Goal: Task Accomplishment & Management: Manage account settings

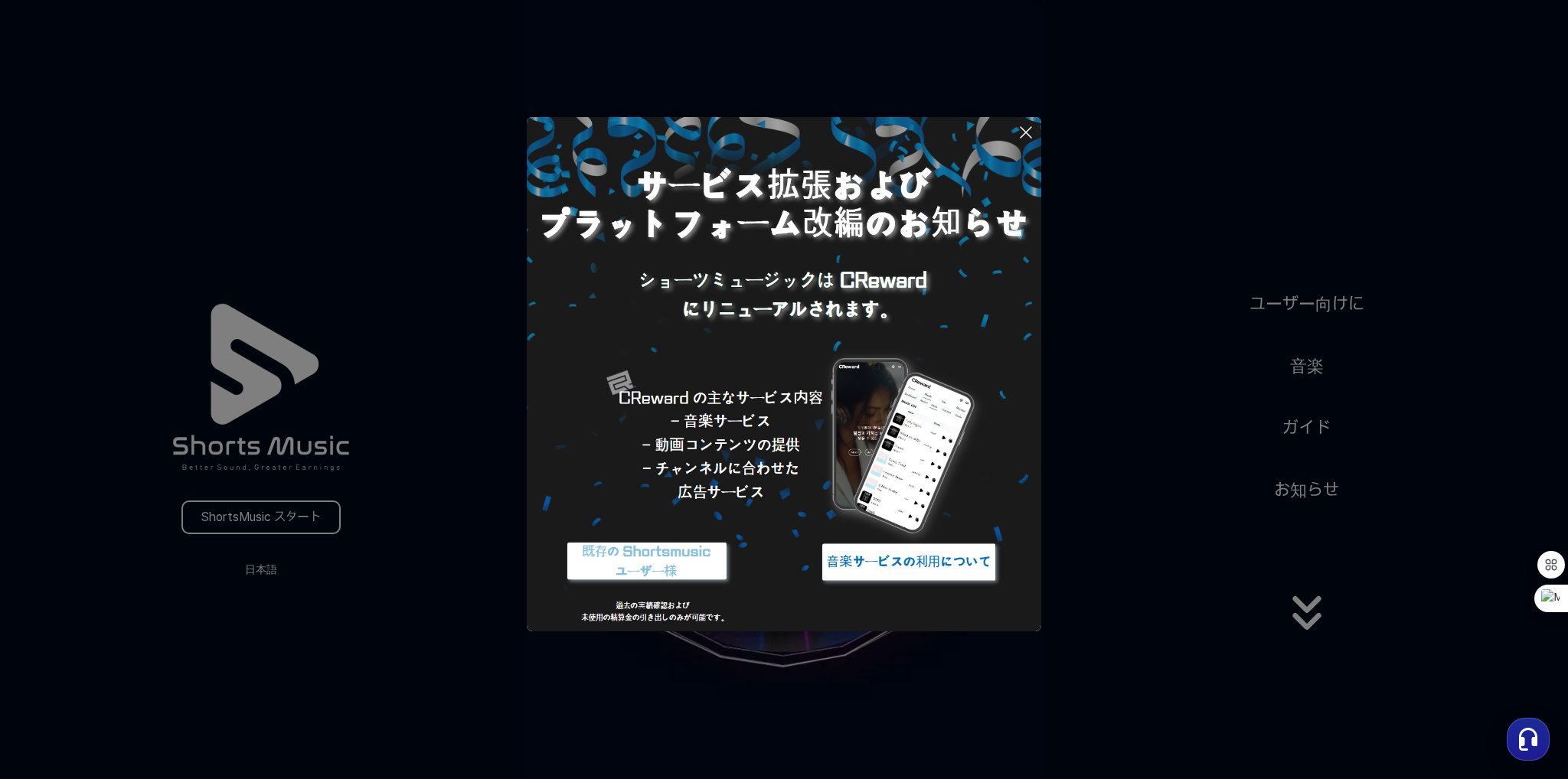
click at [288, 524] on button at bounding box center [784, 389] width 1568 height 779
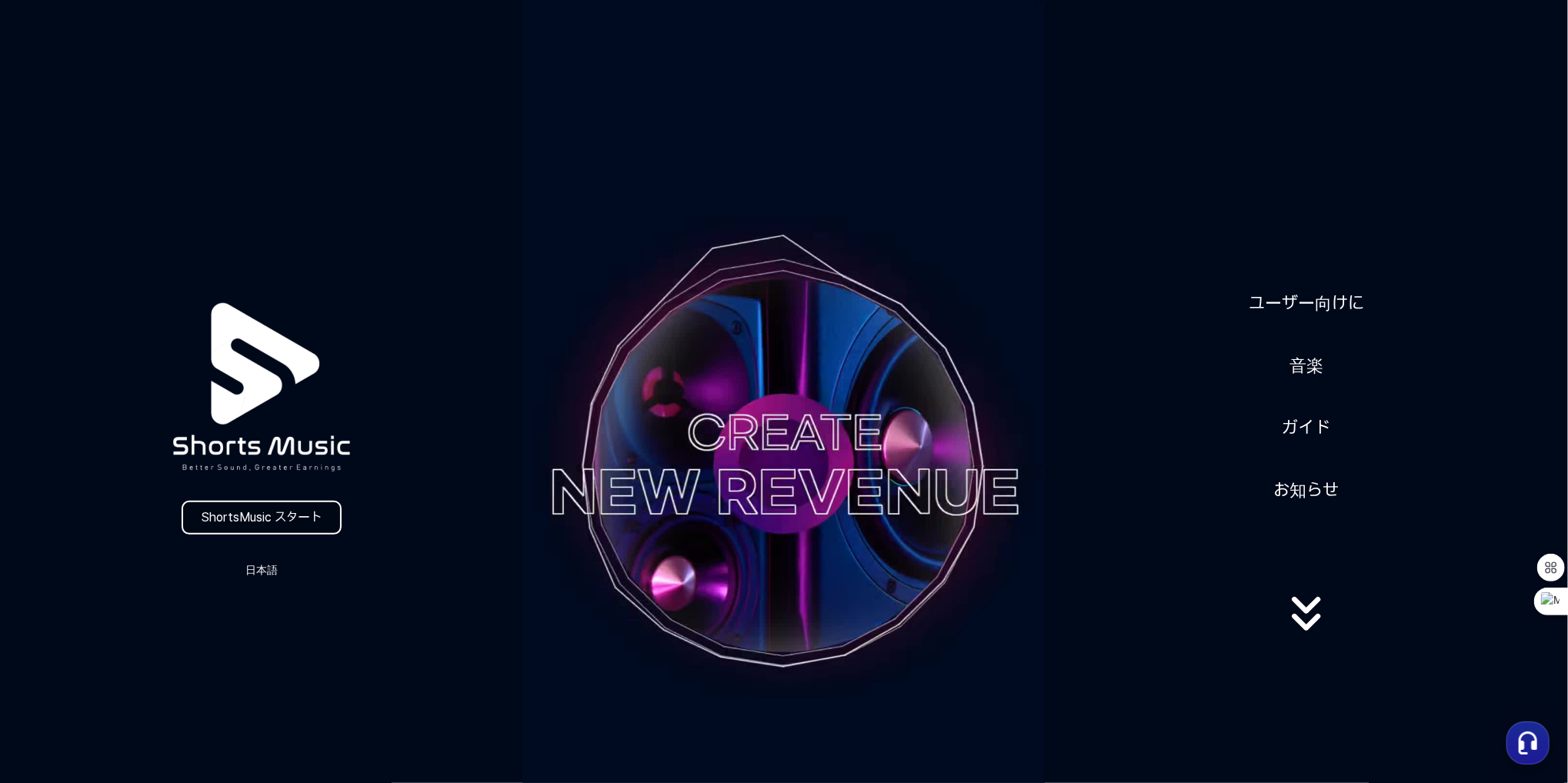
click at [311, 515] on link "ShortsMusic スタート" at bounding box center [262, 518] width 160 height 34
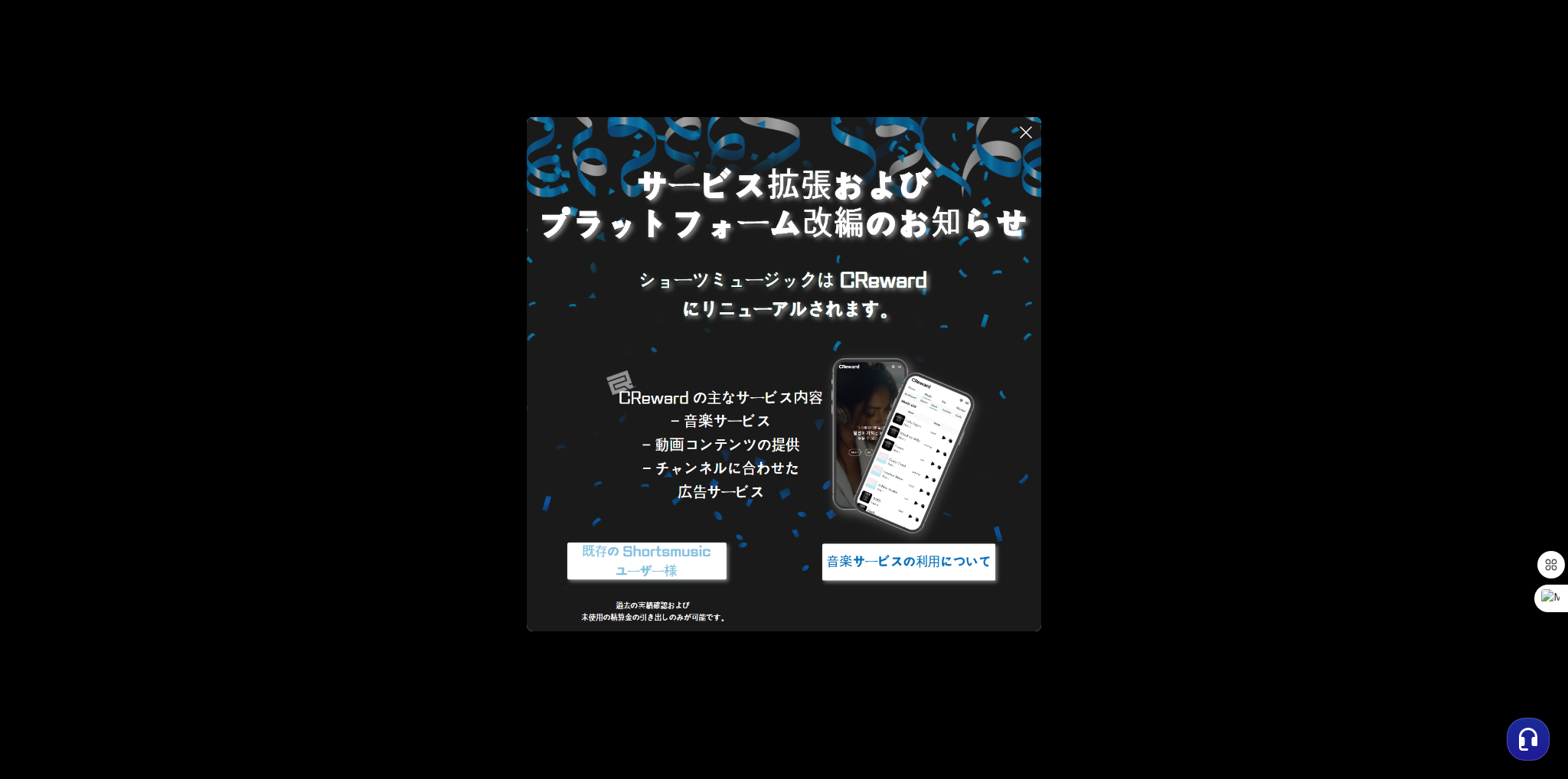
click at [1026, 126] on icon at bounding box center [1026, 133] width 19 height 19
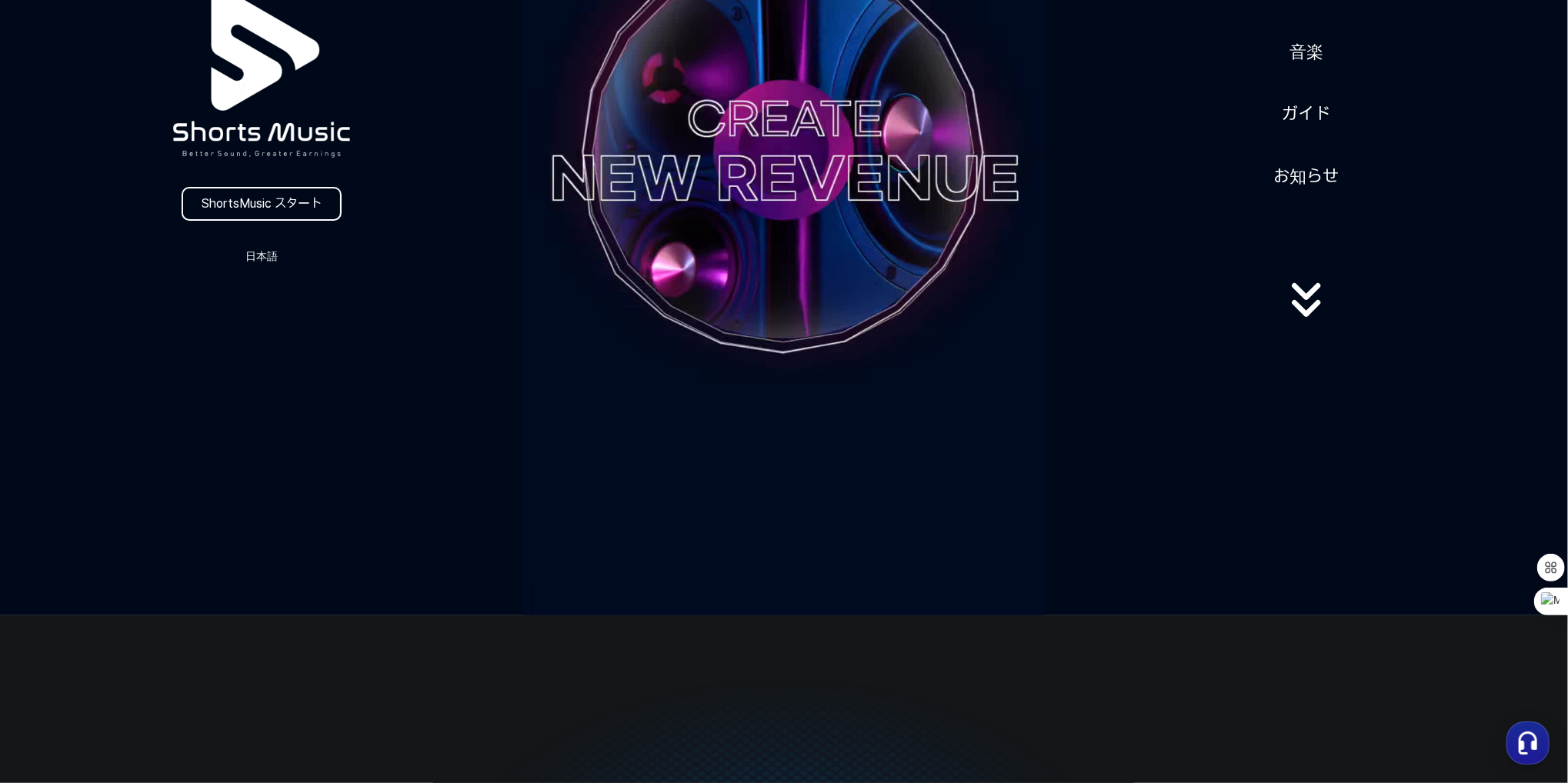
scroll to position [83, 0]
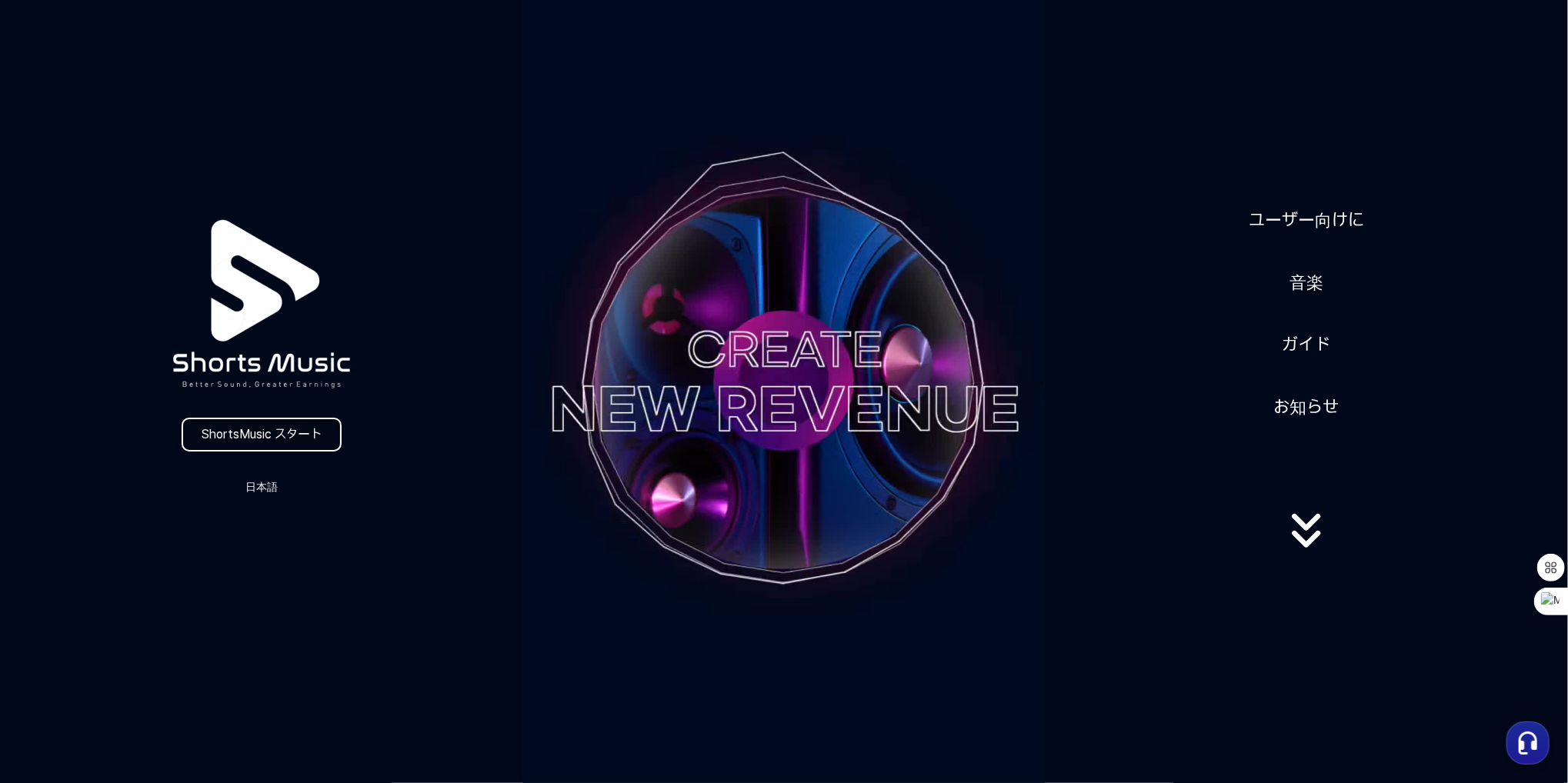
click at [259, 445] on link "ShortsMusic スタート" at bounding box center [262, 434] width 160 height 34
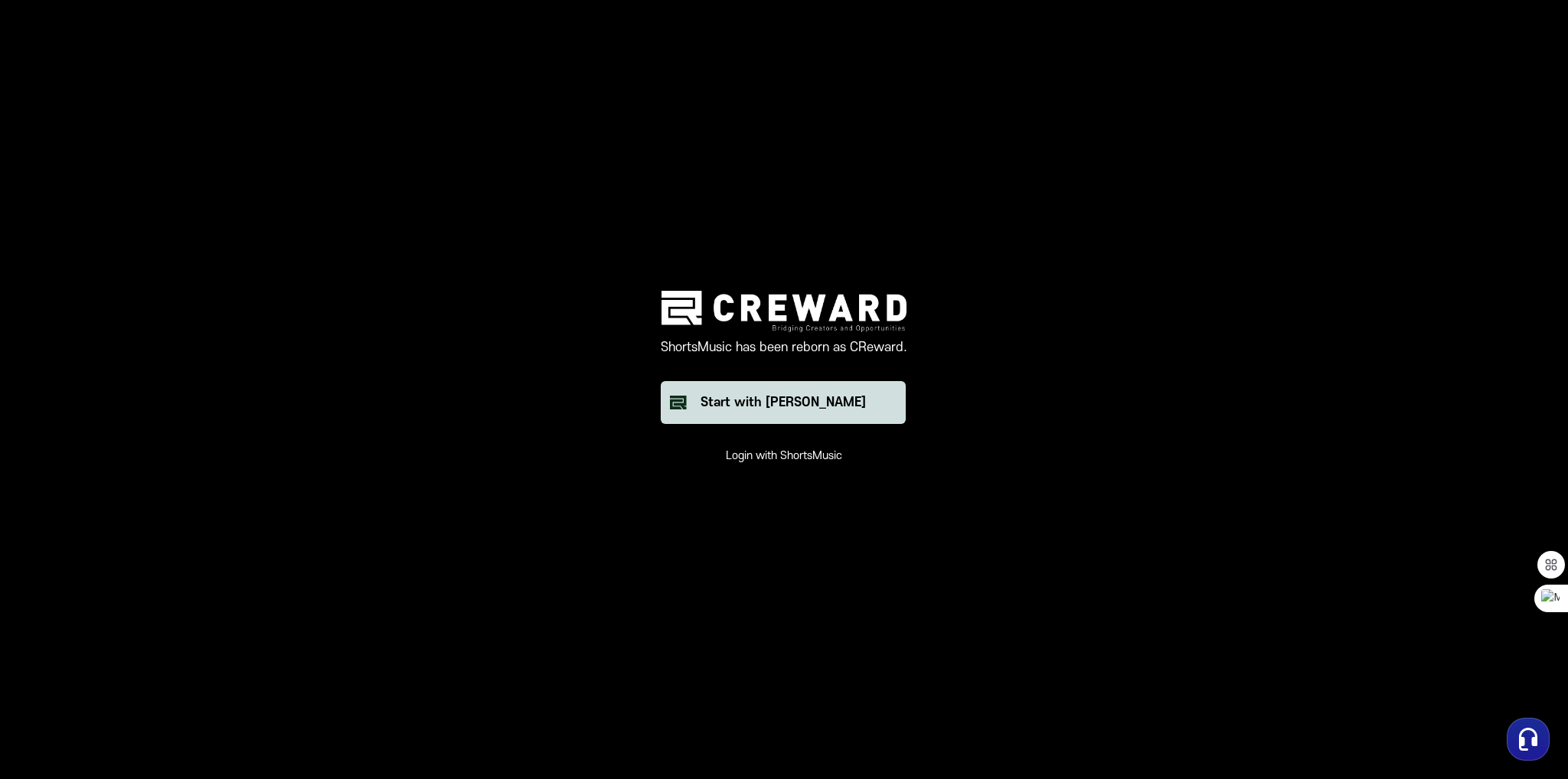
click at [733, 391] on button "Start with Creward" at bounding box center [784, 403] width 245 height 43
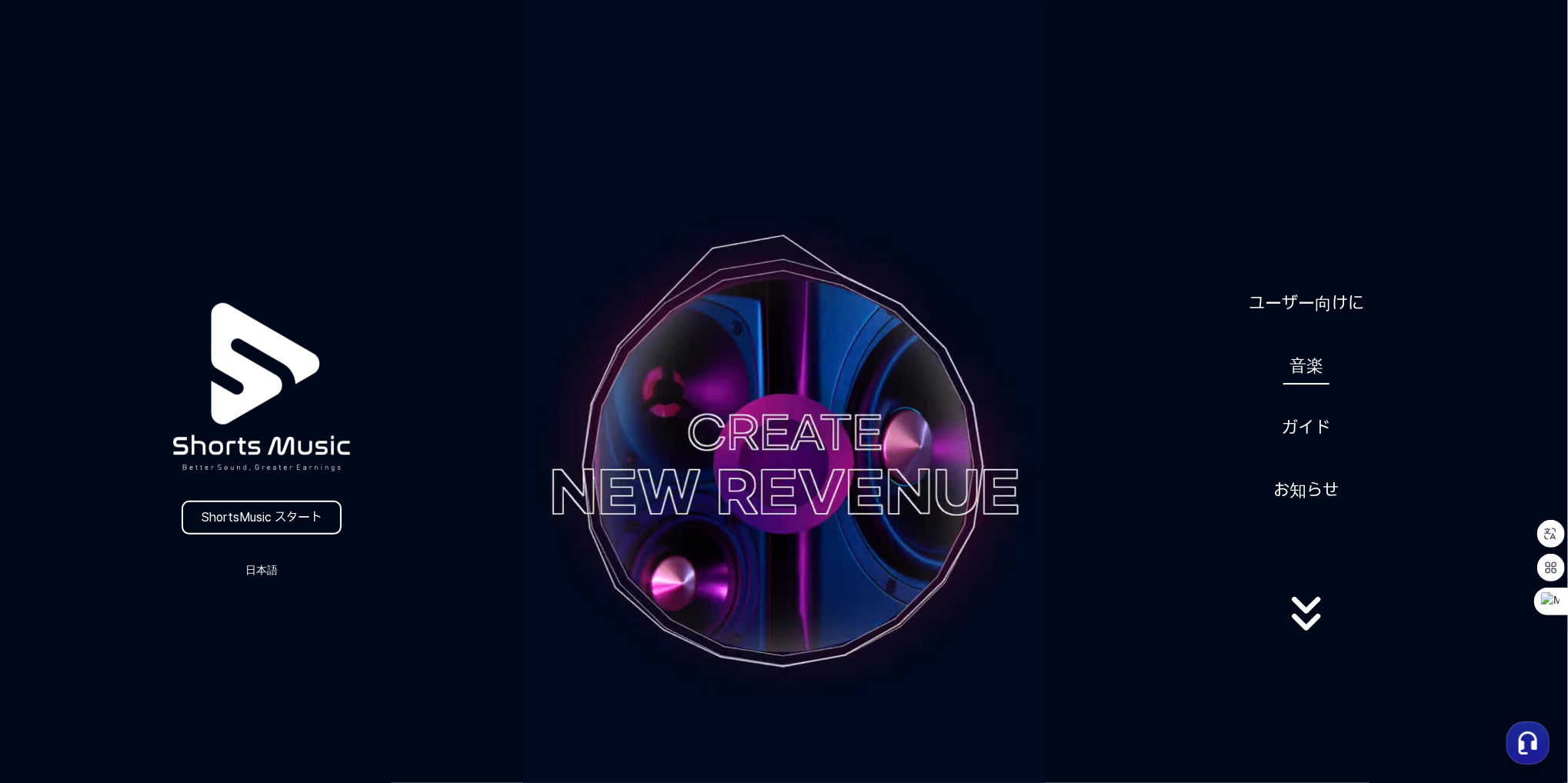
click at [1321, 367] on link "音楽" at bounding box center [1306, 366] width 46 height 37
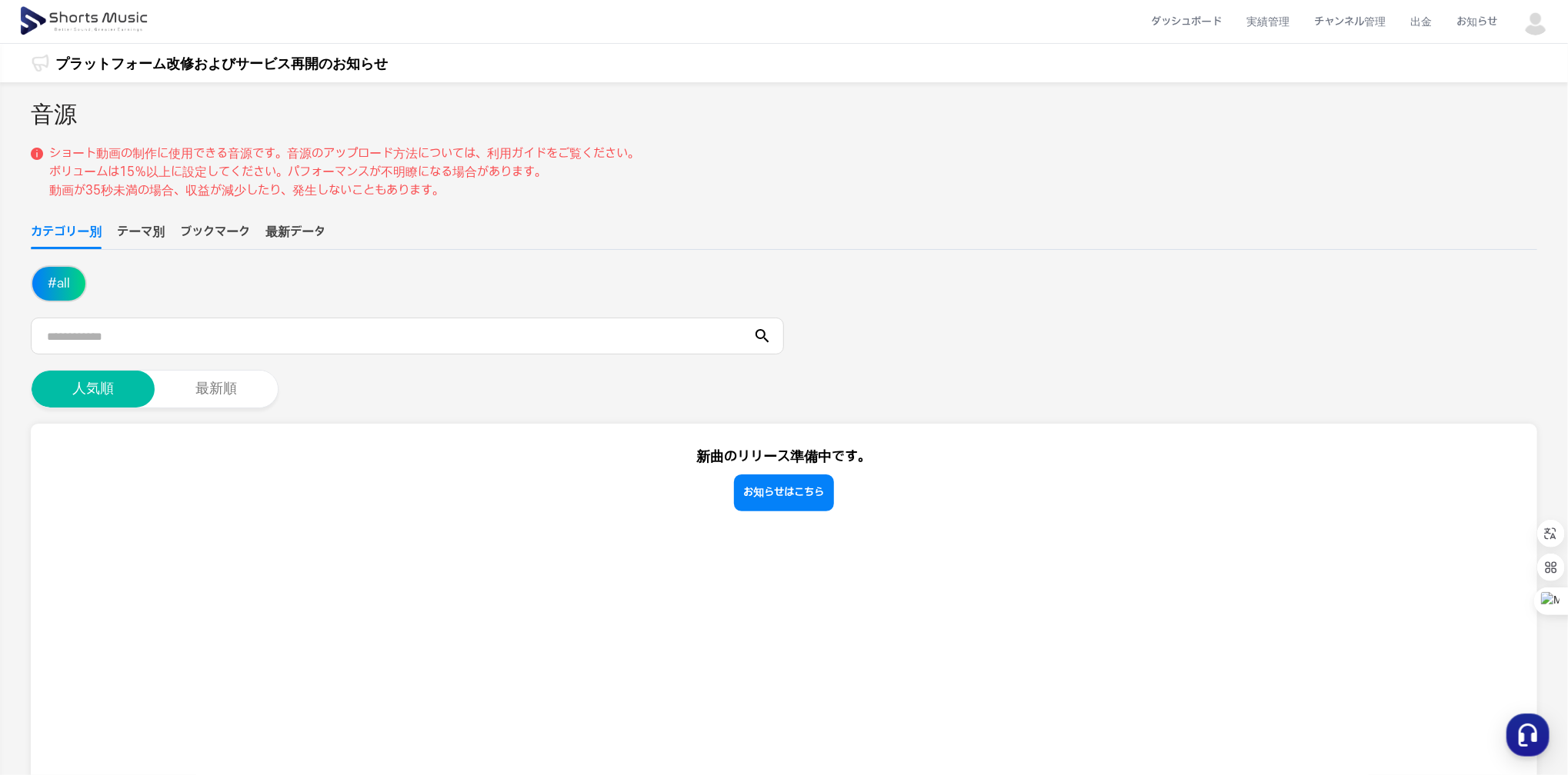
click at [1548, 28] on img at bounding box center [1536, 21] width 28 height 28
click at [688, 20] on button at bounding box center [784, 388] width 1568 height 775
click at [55, 23] on img at bounding box center [85, 21] width 134 height 43
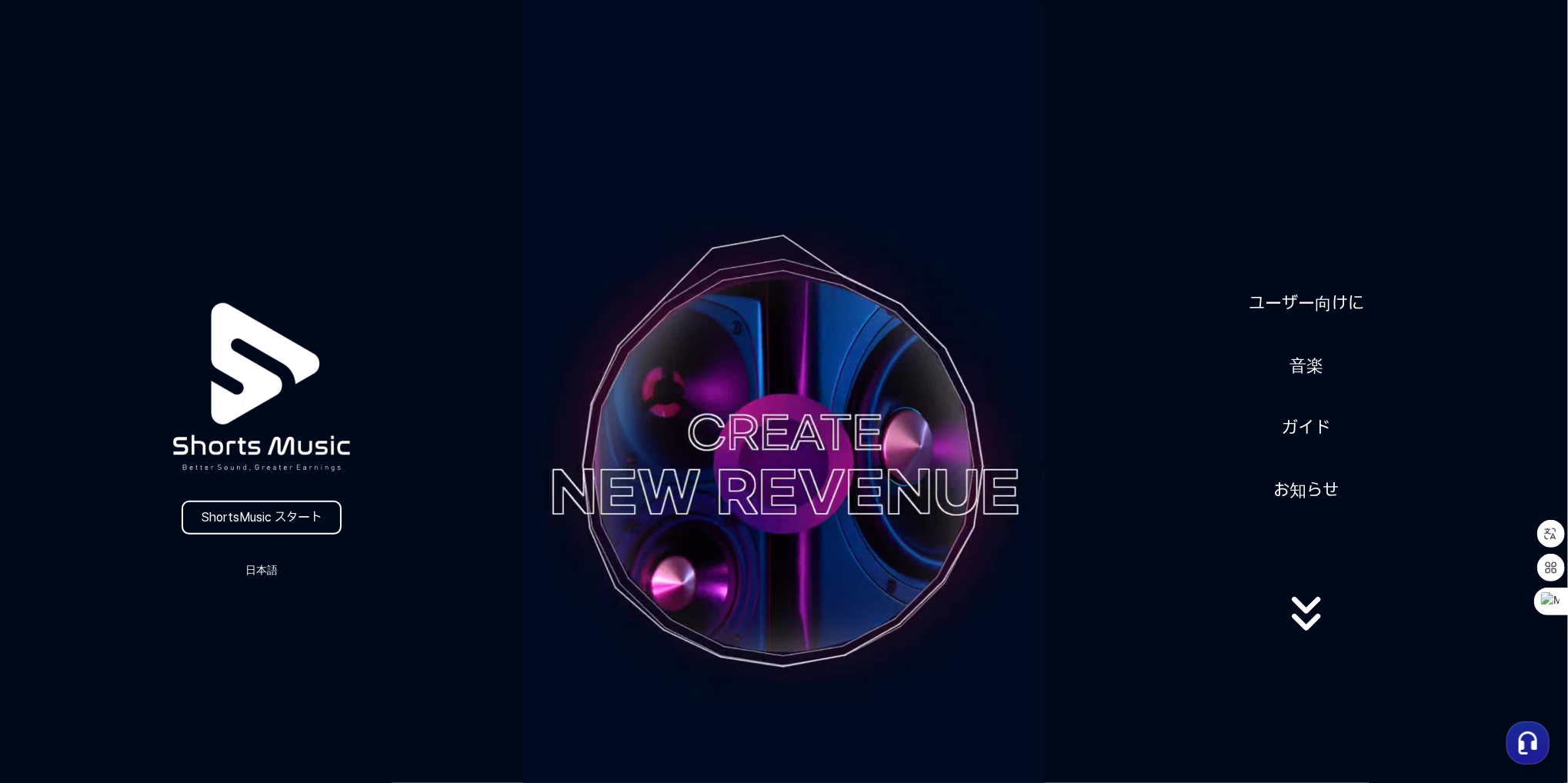
click at [111, 40] on div "ShortsMusic スタート 日本語 ユーザー向けに 音楽 ガイド お知らせ" at bounding box center [784, 464] width 1568 height 929
click at [259, 557] on div "ShortsMusic スタート 日本語" at bounding box center [261, 421] width 522 height 319
click at [282, 530] on link "ShortsMusic スタート" at bounding box center [262, 518] width 160 height 34
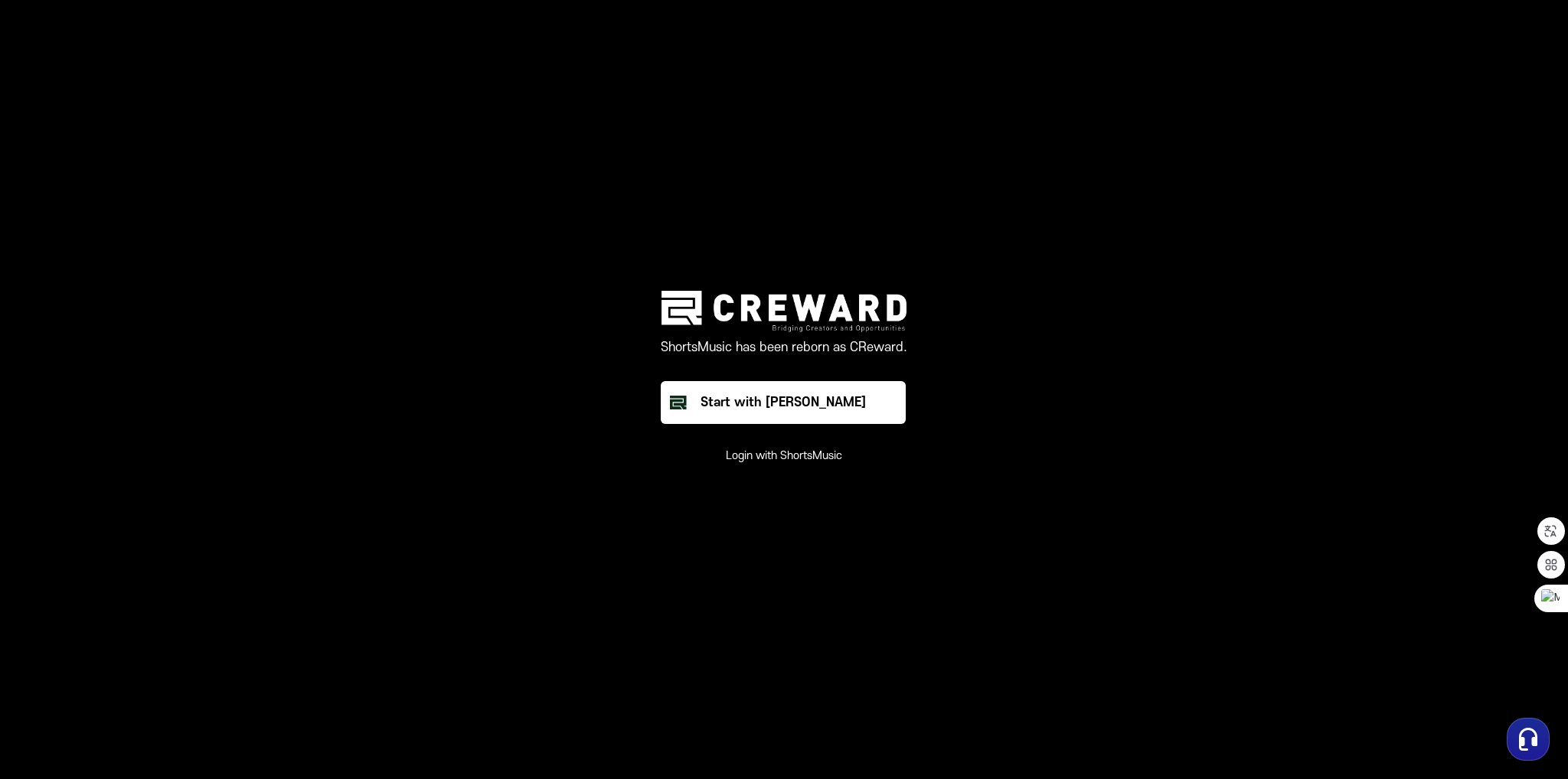
drag, startPoint x: 728, startPoint y: 452, endPoint x: 546, endPoint y: 449, distance: 182.0
click at [546, 449] on main "ShortsMusic has been reborn as CReward. Start with Creward Login with ShortsMus…" at bounding box center [784, 389] width 1568 height 779
click at [985, 458] on div "ShortsMusic has been reborn as CReward. Start with Creward Login with ShortsMus…" at bounding box center [784, 377] width 459 height 173
click at [1023, 428] on main "ShortsMusic has been reborn as CReward. Start with Creward Login with ShortsMus…" at bounding box center [784, 389] width 1568 height 779
click at [831, 458] on button "Login with ShortsMusic" at bounding box center [784, 456] width 117 height 15
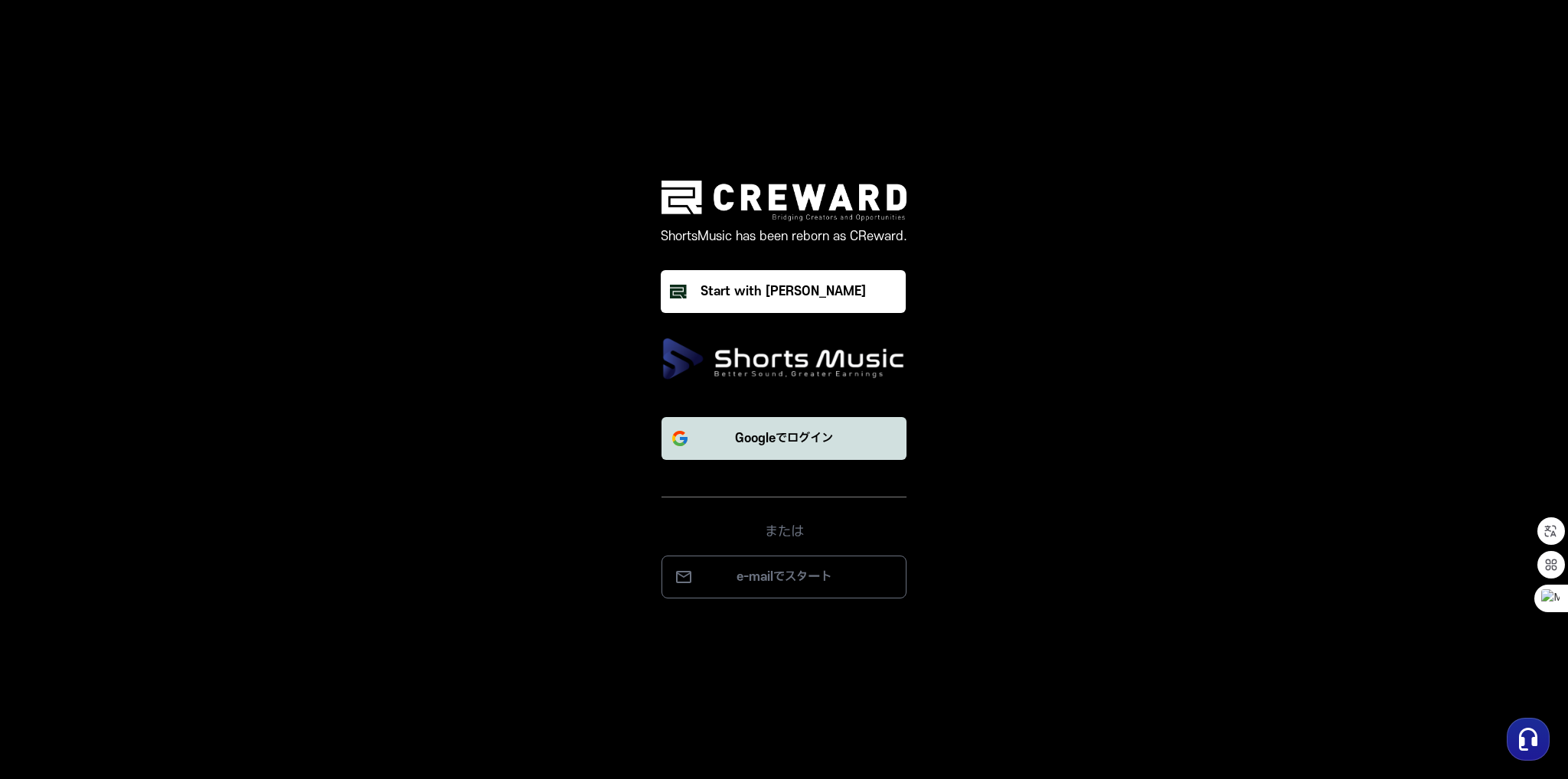
click at [855, 438] on button "Googleでログイン" at bounding box center [784, 438] width 245 height 43
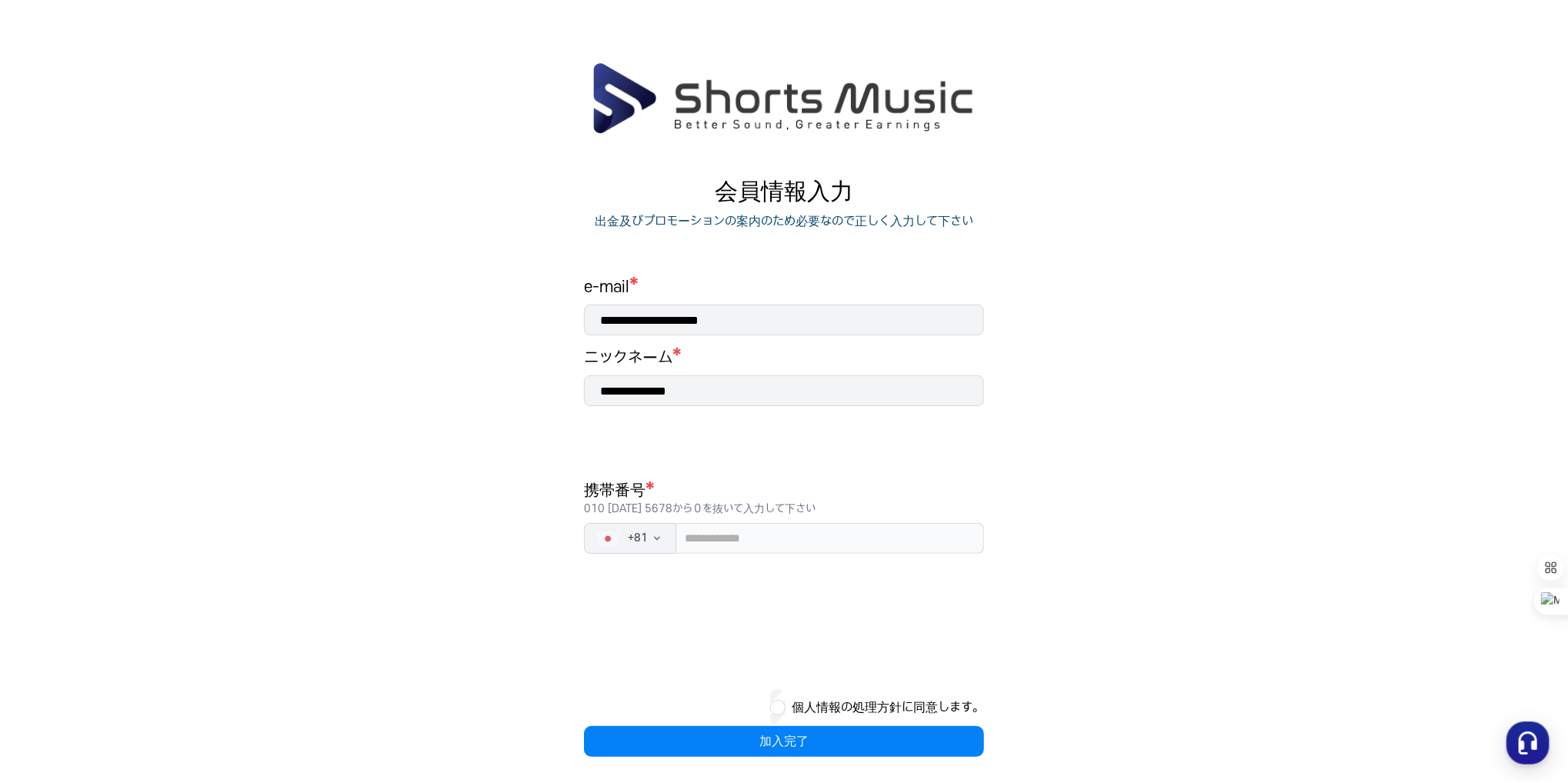
click at [662, 392] on input "**********" at bounding box center [784, 391] width 400 height 31
type input "*******"
click at [883, 549] on input "tel" at bounding box center [830, 538] width 308 height 31
type input "**********"
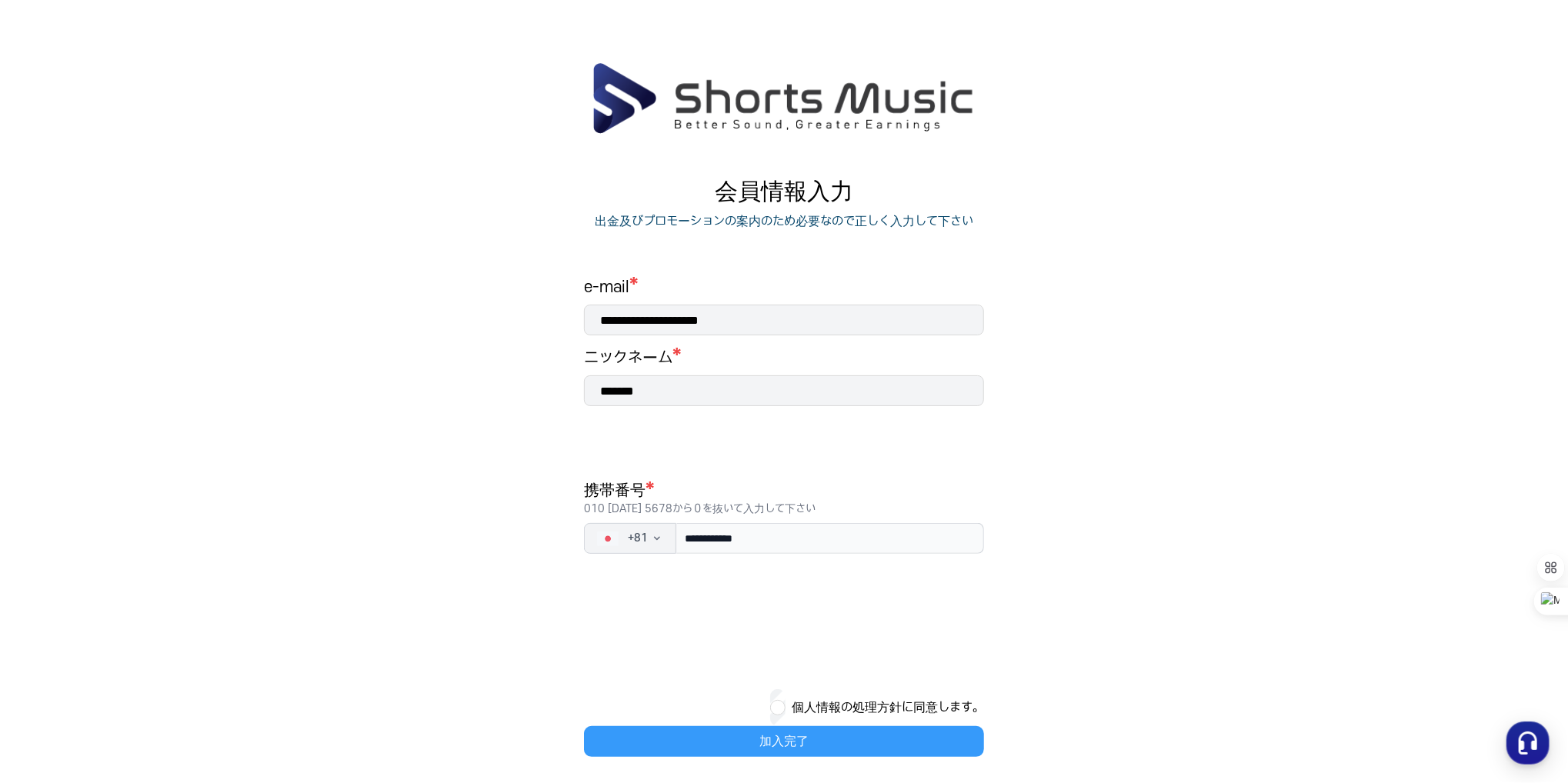
click at [778, 733] on button "加入完了" at bounding box center [784, 741] width 400 height 31
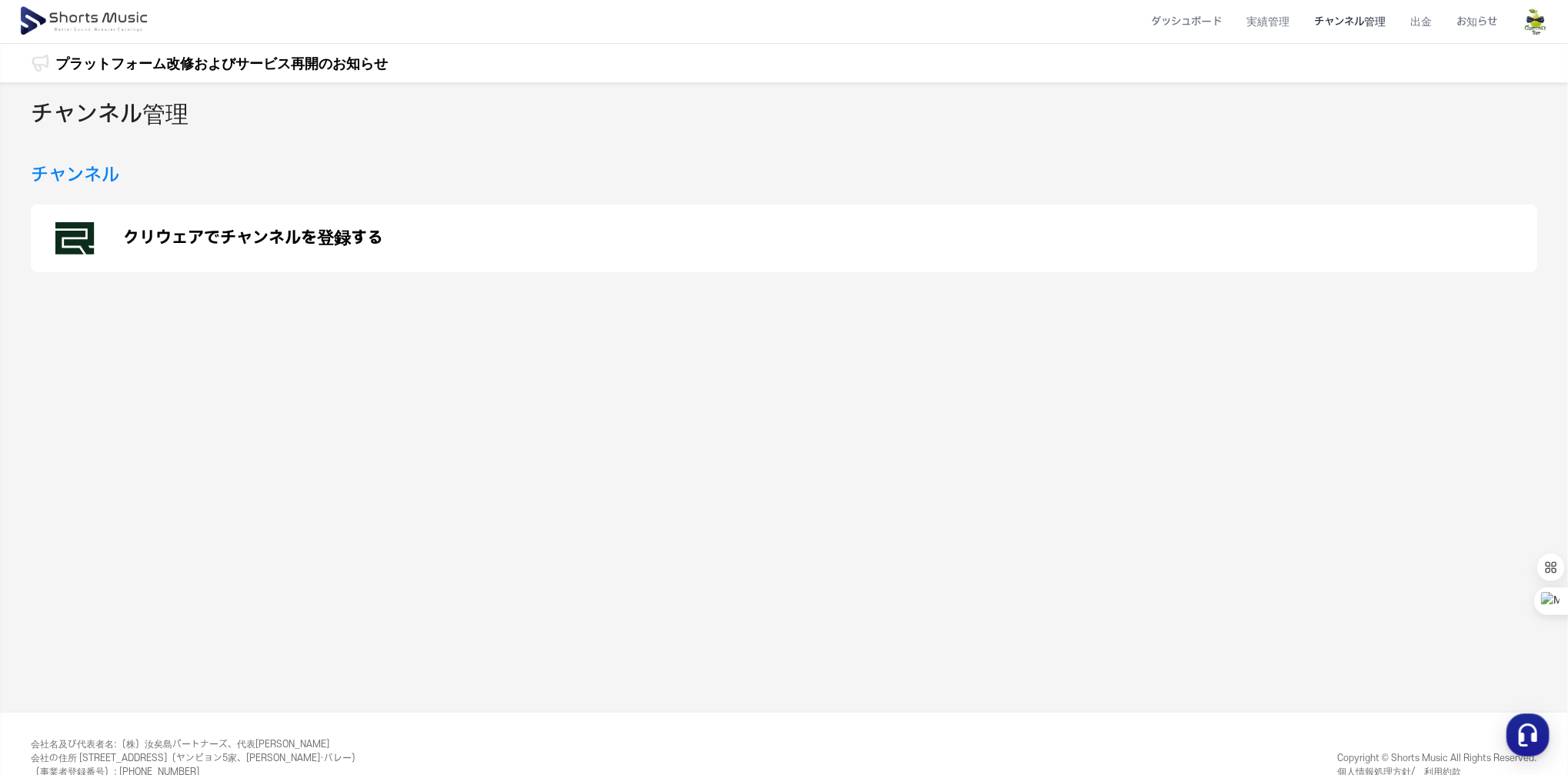
click at [227, 232] on p "クリウェアでチャンネルを登録する" at bounding box center [253, 239] width 260 height 19
click at [1344, 24] on li "チャンネル管理" at bounding box center [1349, 22] width 96 height 41
click at [45, 179] on h3 "チャンネル" at bounding box center [75, 175] width 88 height 28
drag, startPoint x: 73, startPoint y: 172, endPoint x: 95, endPoint y: 166, distance: 22.8
click at [74, 172] on h3 "チャンネル" at bounding box center [75, 175] width 88 height 28
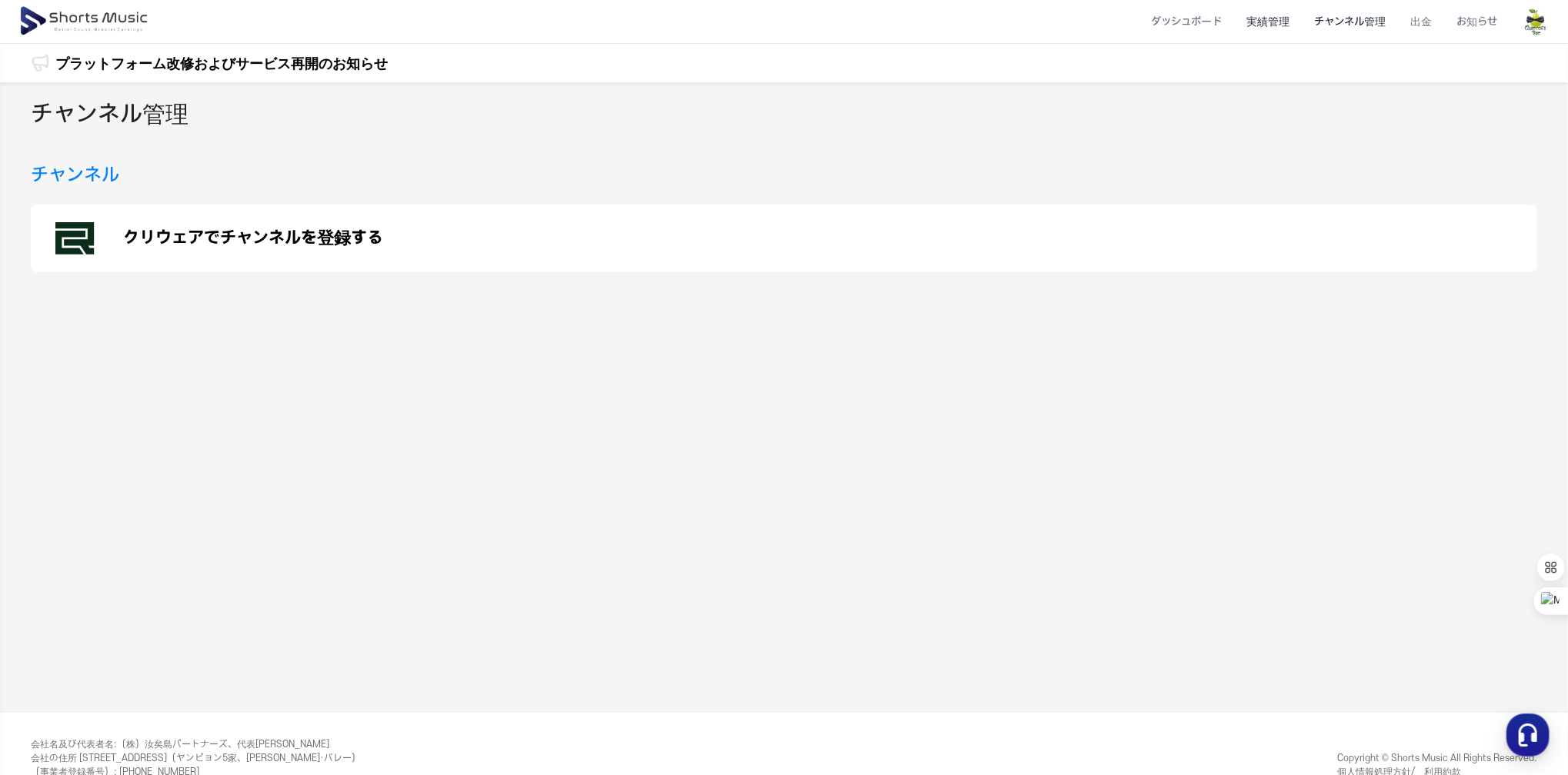
click at [1268, 16] on li "実績管理" at bounding box center [1268, 22] width 68 height 41
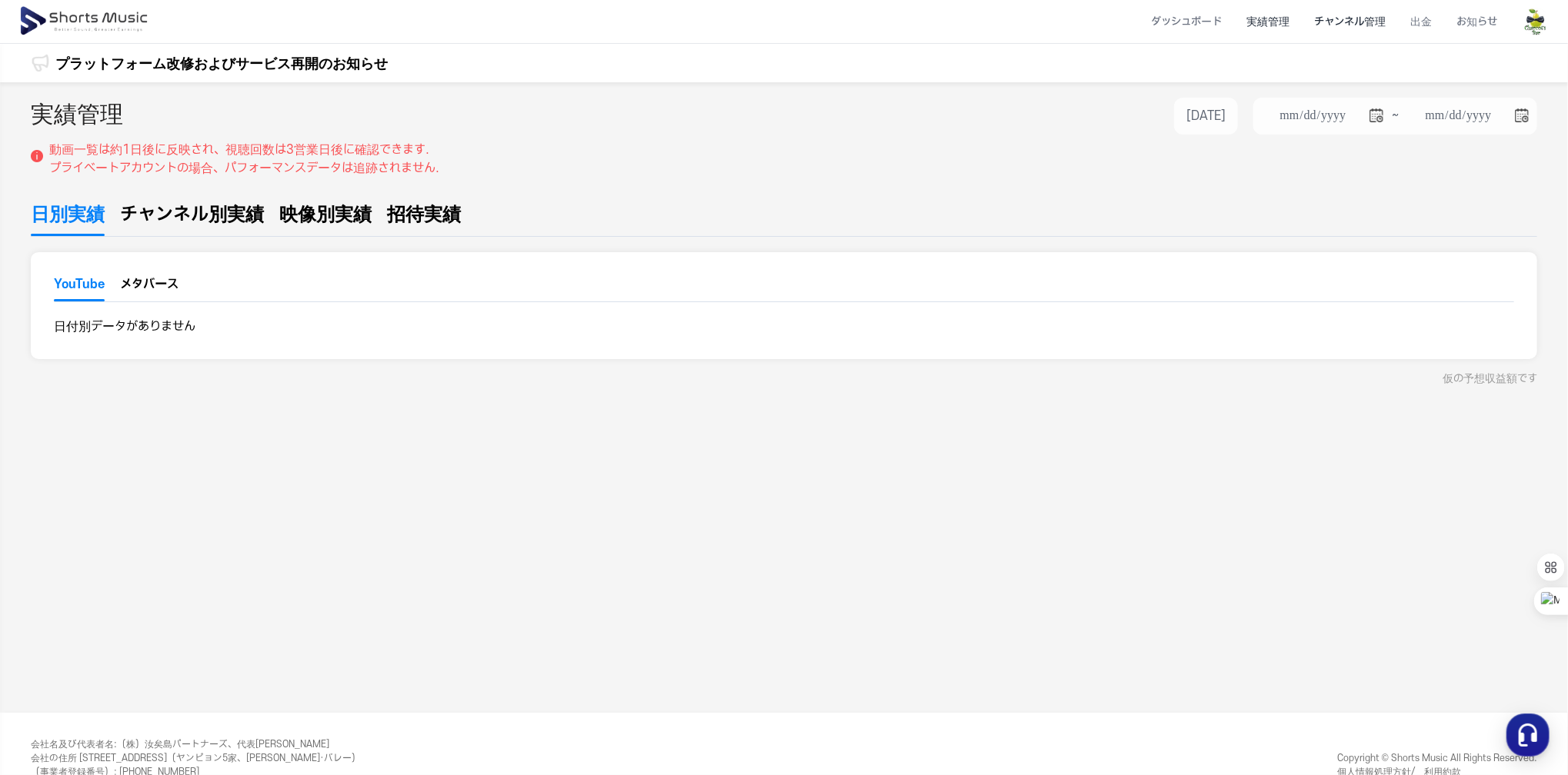
click at [1349, 20] on li "チャンネル管理" at bounding box center [1349, 22] width 96 height 41
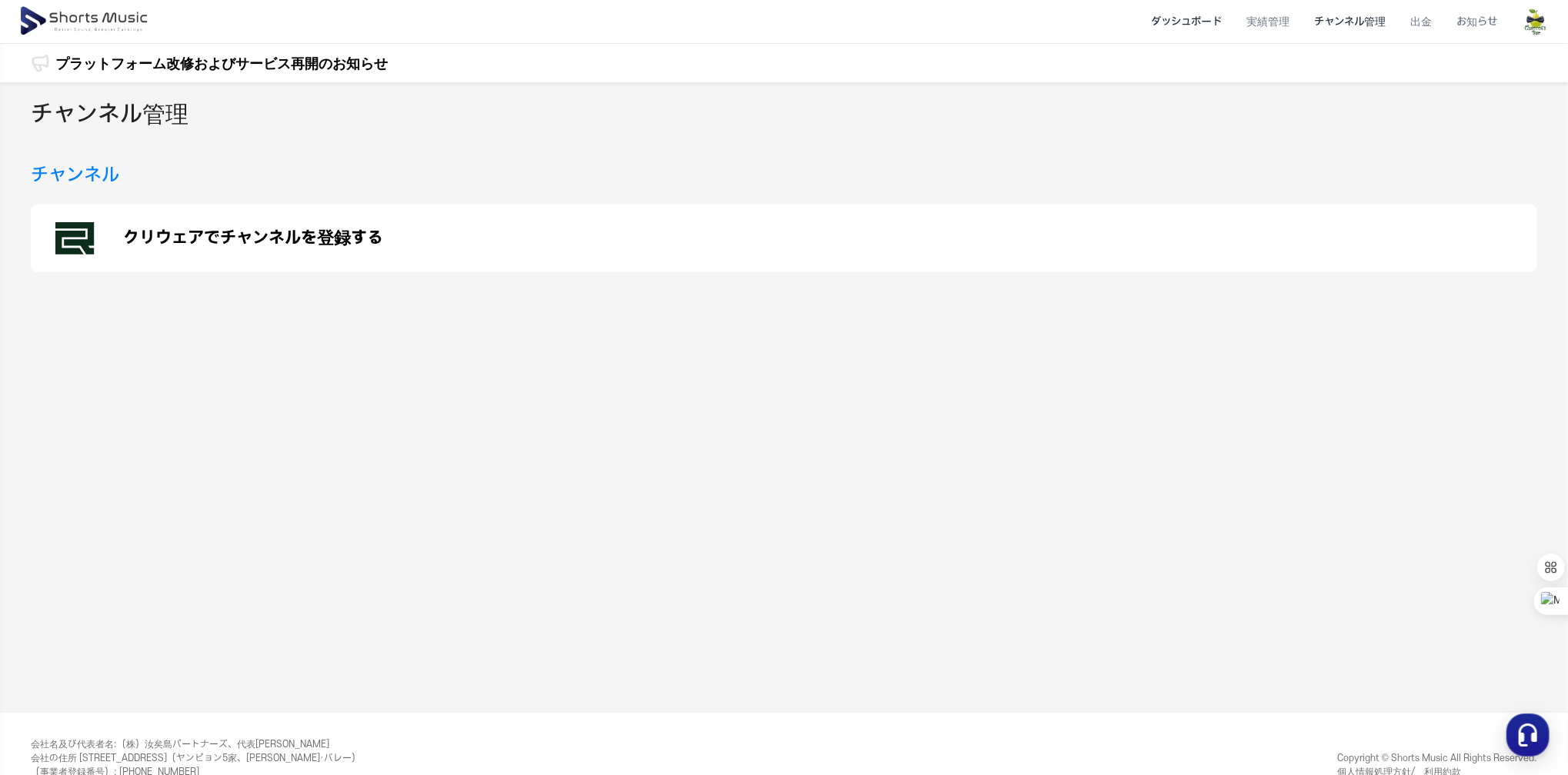
click at [1191, 26] on li "ダッシュボード" at bounding box center [1186, 22] width 95 height 41
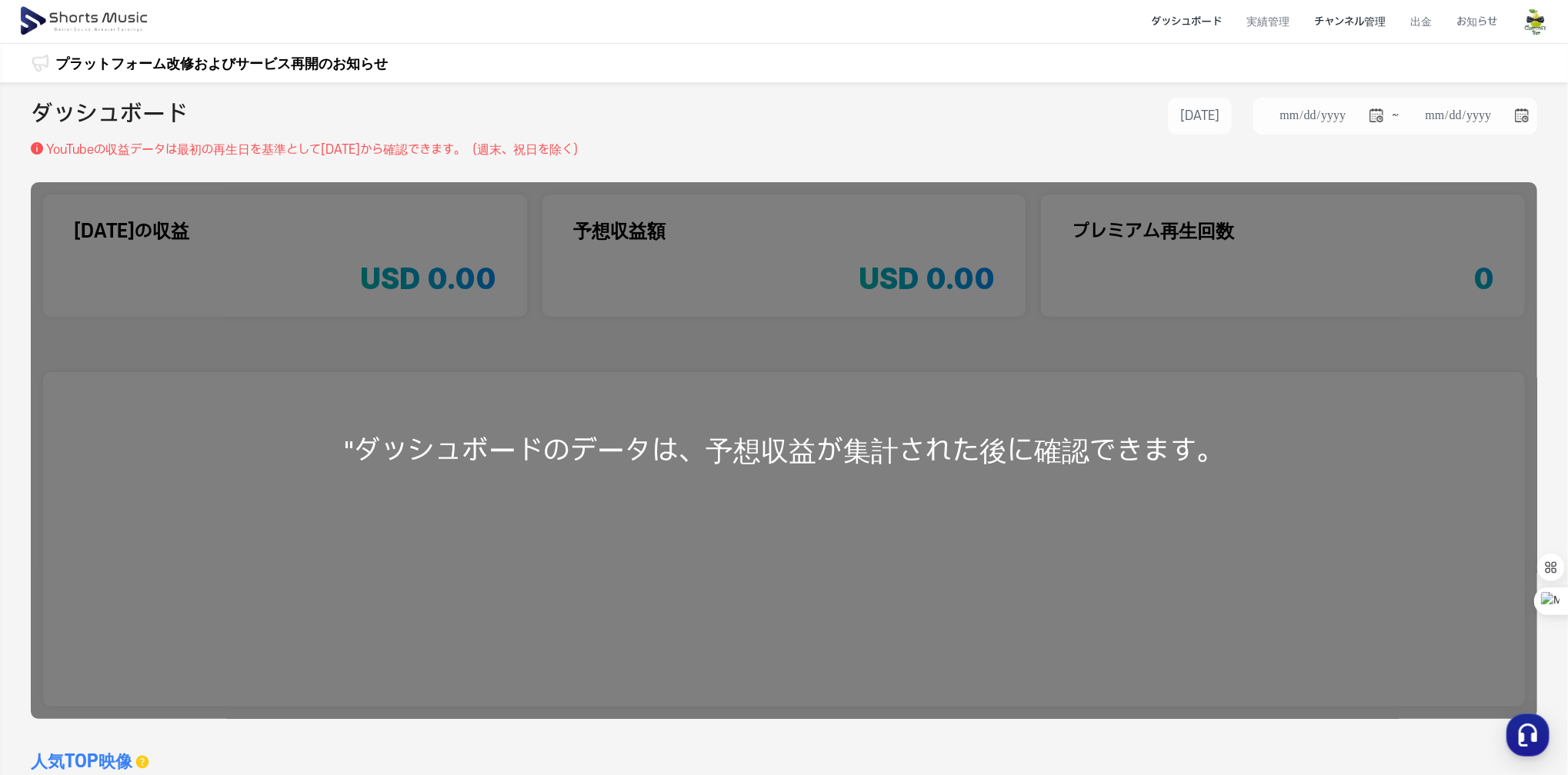
click at [1345, 25] on li "チャンネル管理" at bounding box center [1349, 22] width 96 height 41
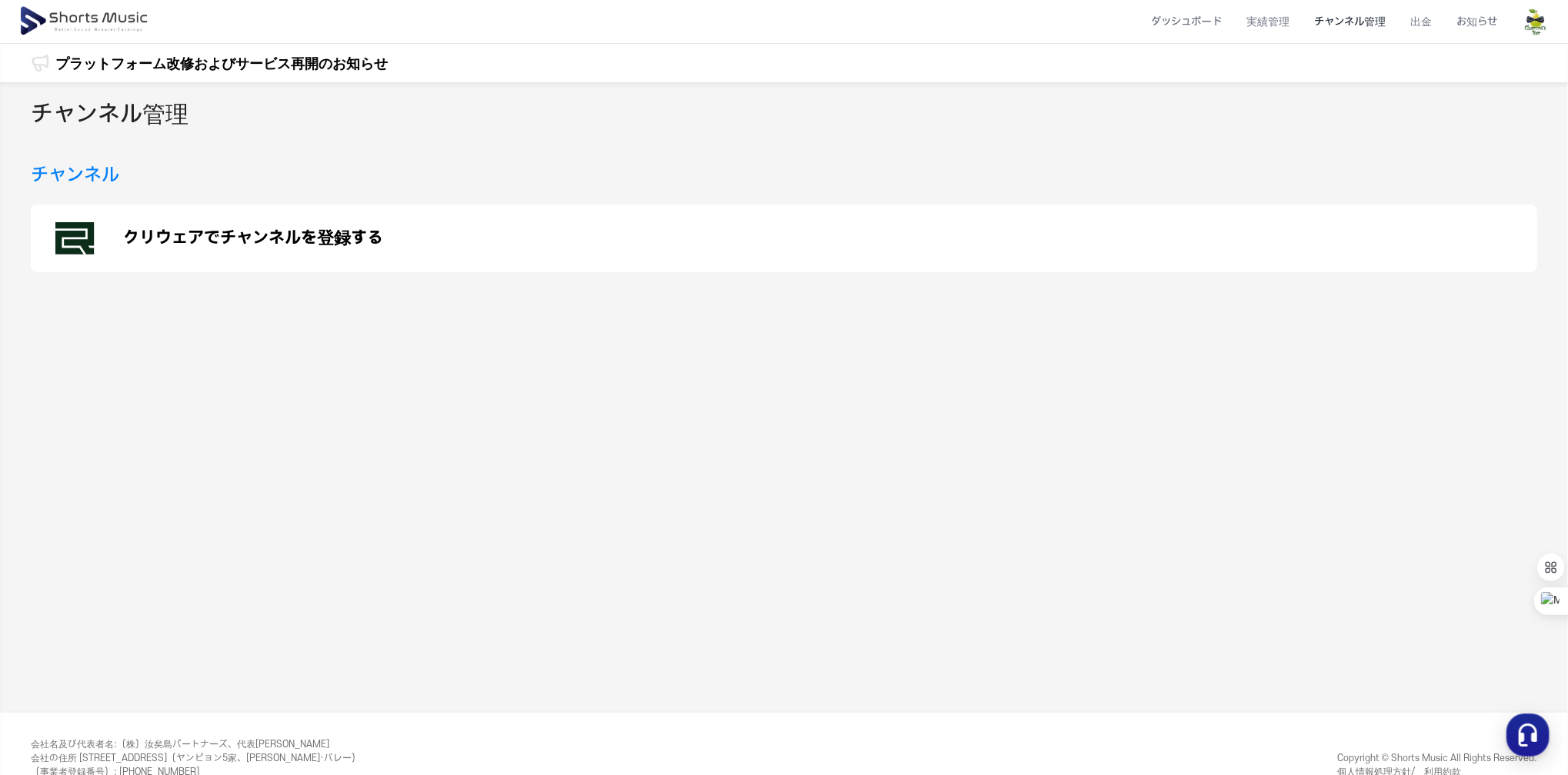
click at [372, 205] on div "クリウェアでチャンネルを登録する" at bounding box center [784, 239] width 1507 height 68
click at [86, 178] on h3 "チャンネル" at bounding box center [75, 175] width 88 height 28
click at [140, 244] on p "クリウェアでチャンネルを登録する" at bounding box center [253, 239] width 260 height 19
click at [305, 122] on div "チャンネル管理" at bounding box center [784, 118] width 1507 height 41
click at [181, 122] on div "チャンネル管理" at bounding box center [117, 115] width 173 height 35
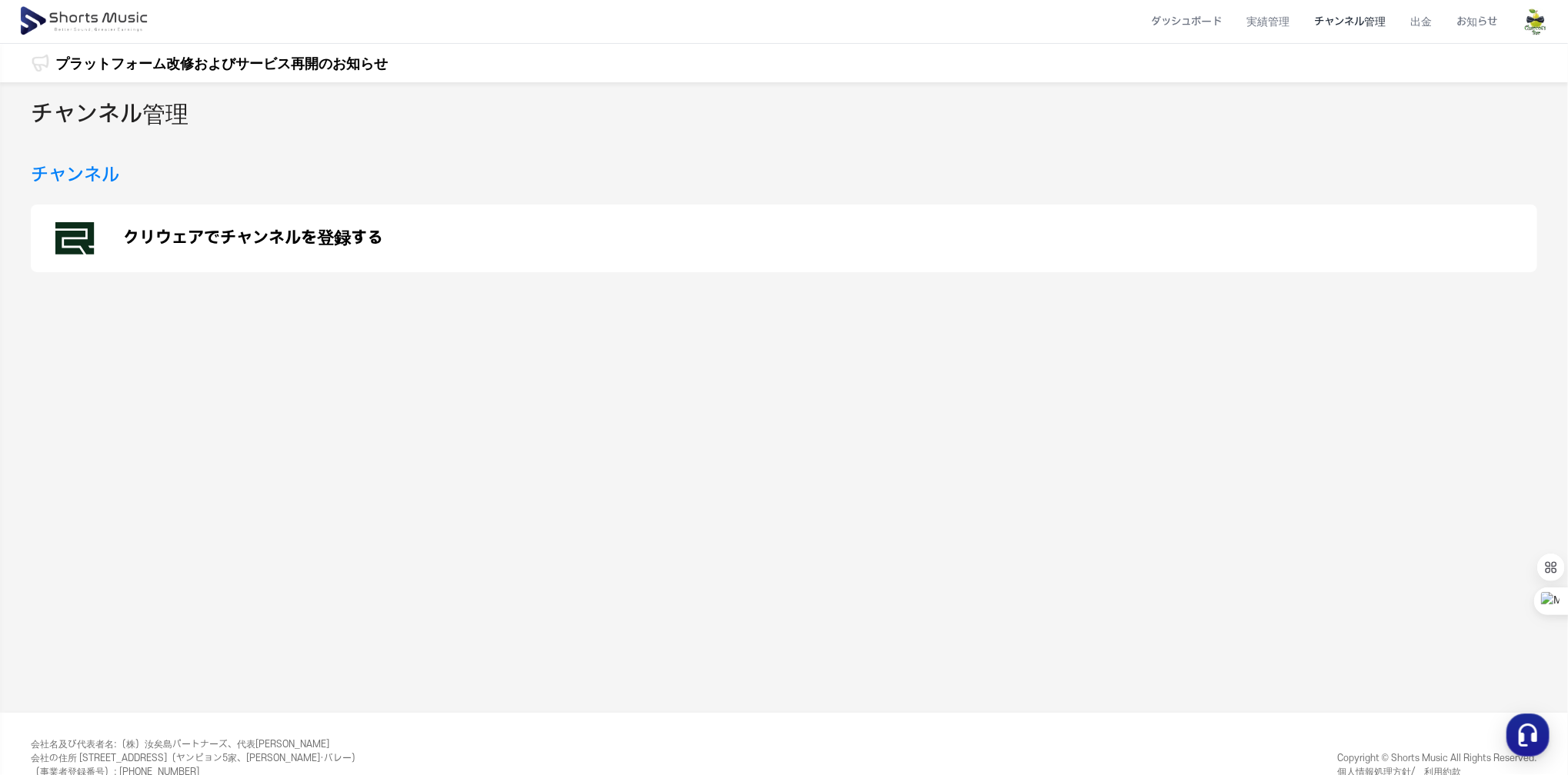
click at [104, 176] on h3 "チャンネル" at bounding box center [75, 175] width 88 height 28
click at [1246, 20] on li "実績管理" at bounding box center [1268, 22] width 68 height 41
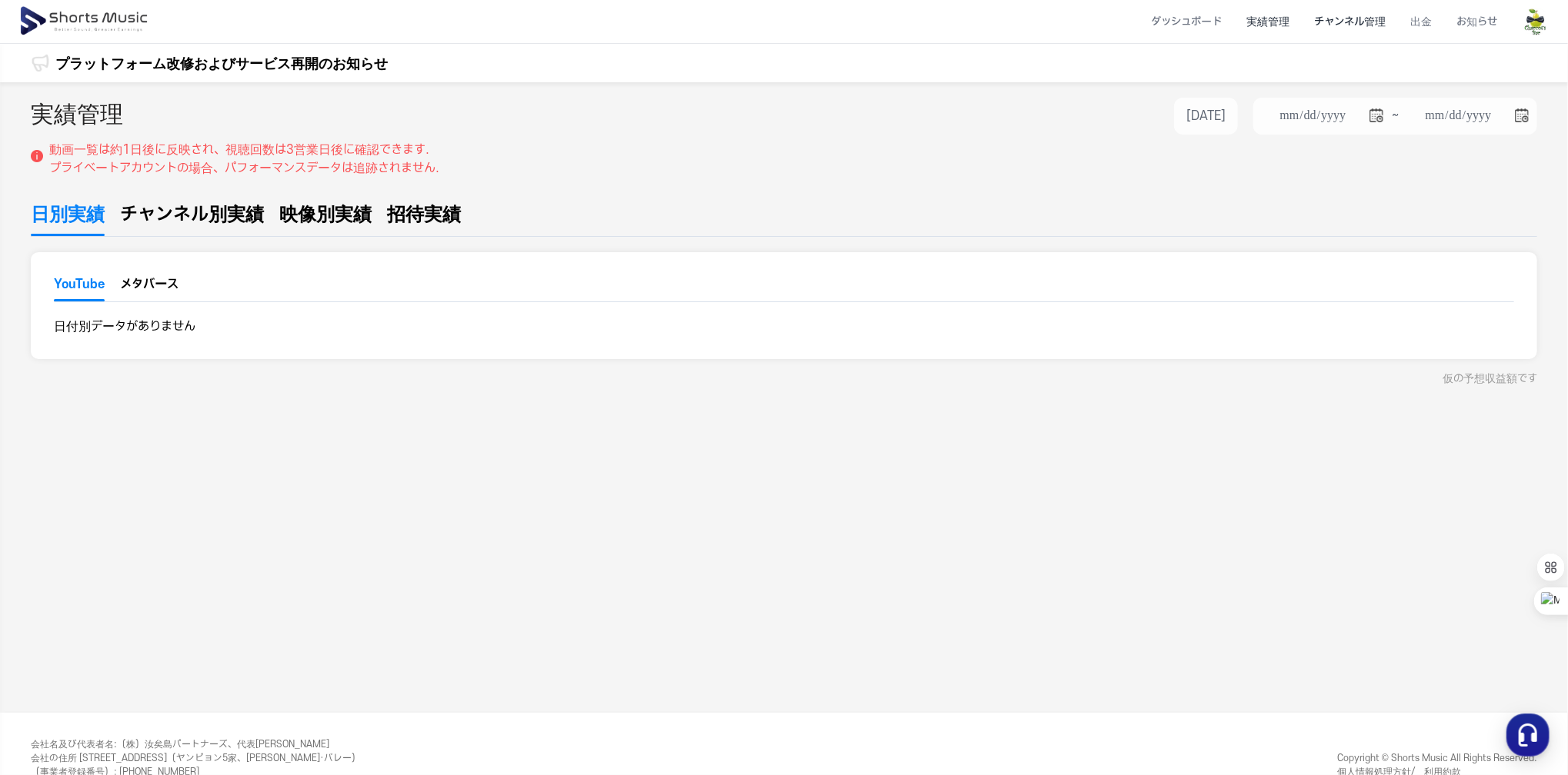
click at [1338, 14] on li "チャンネル管理" at bounding box center [1349, 22] width 96 height 41
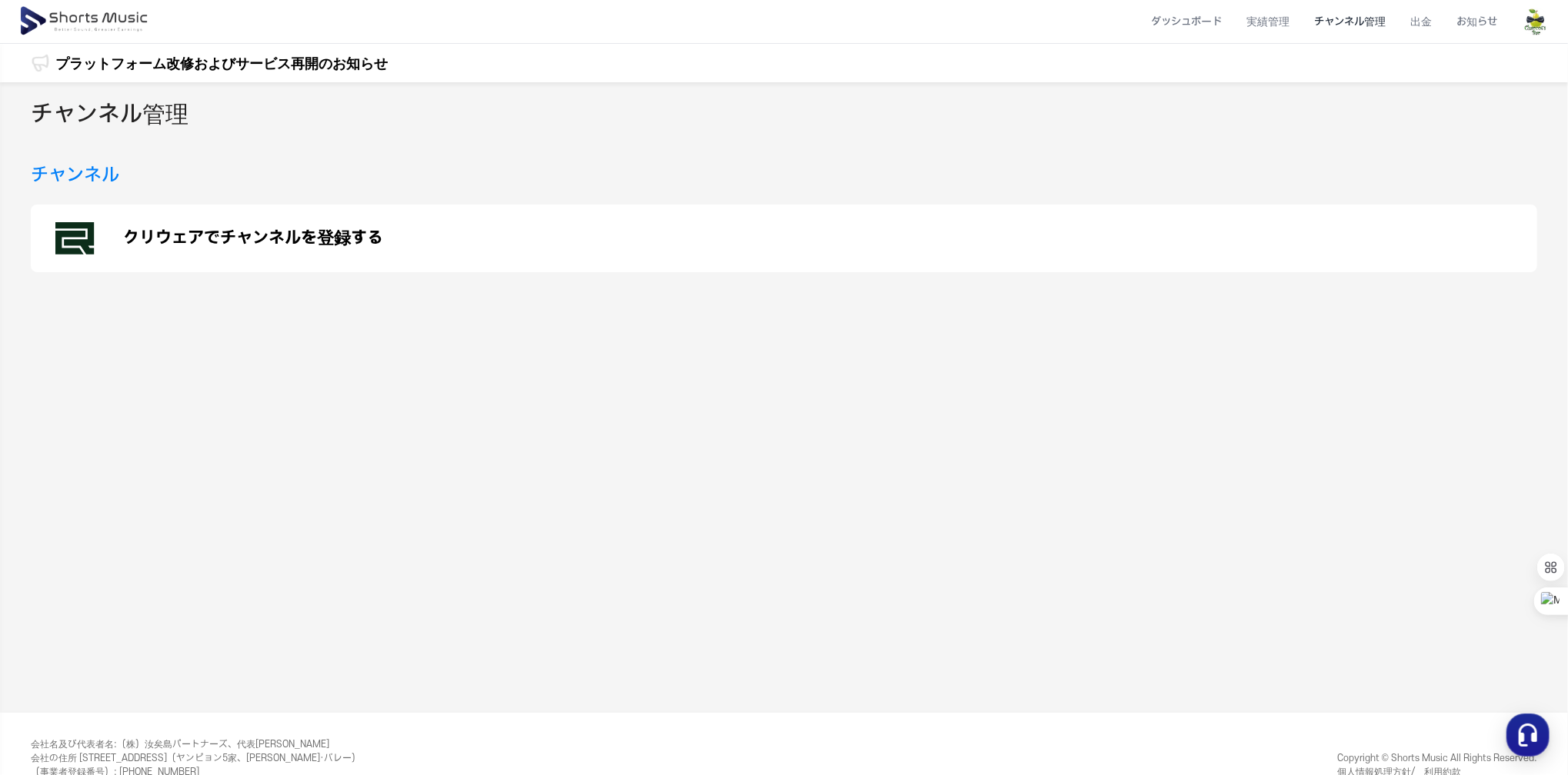
click at [372, 230] on p "クリウェアでチャンネルを登録する" at bounding box center [253, 239] width 260 height 19
click at [594, 155] on div "チャンネル管理 チャンネル クリウェアでチャンネルを登録する" at bounding box center [784, 398] width 1568 height 631
click at [650, 149] on div "チャンネル管理 チャンネル クリウェアでチャンネルを登録する" at bounding box center [784, 398] width 1568 height 631
click at [1297, 85] on div "チャンネル管理 チャンネル クリウェアでチャンネルを登録する" at bounding box center [784, 398] width 1568 height 631
click at [389, 170] on div "チャンネル" at bounding box center [784, 175] width 1507 height 28
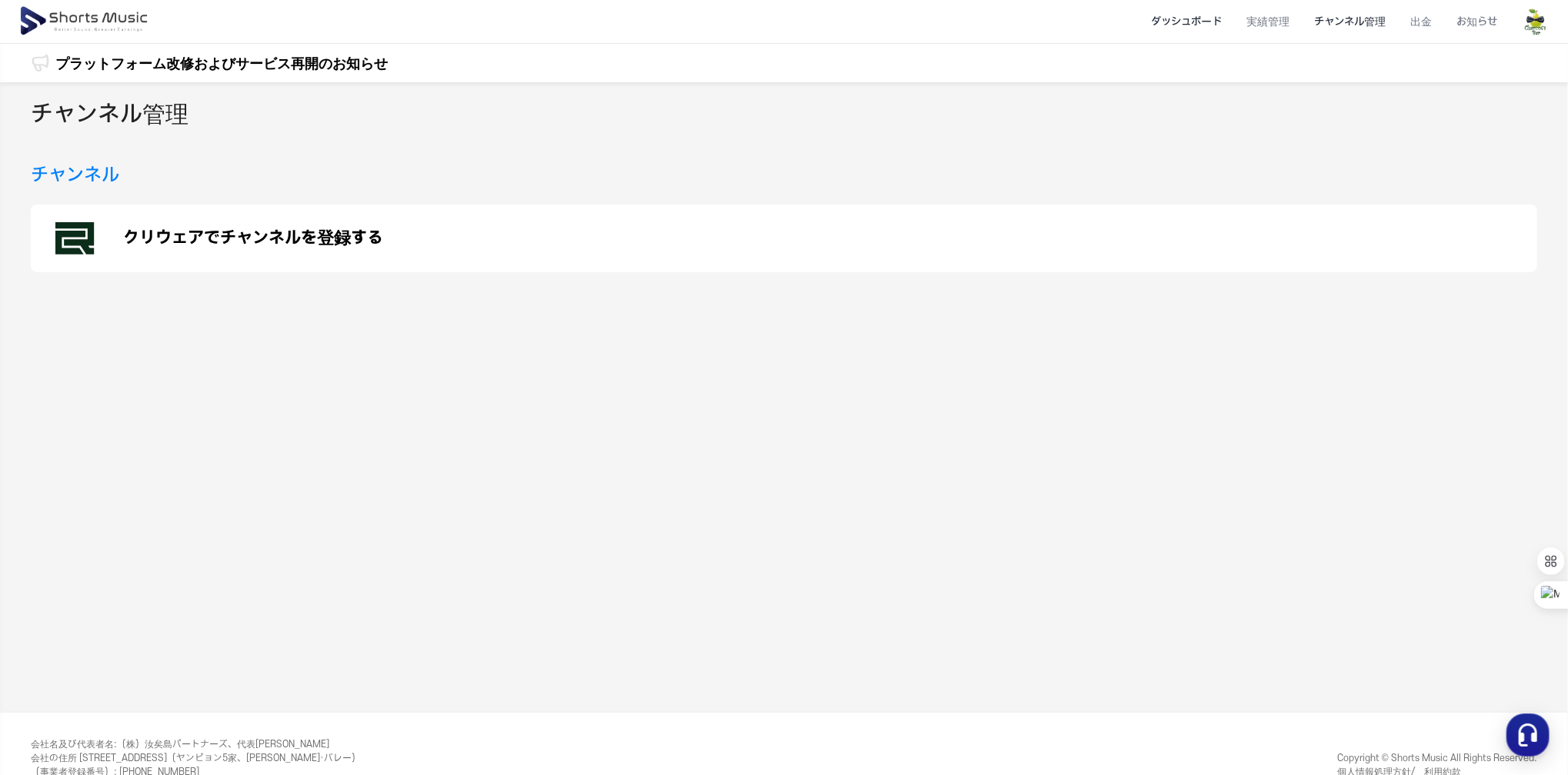
click at [1185, 18] on li "ダッシュボード" at bounding box center [1186, 22] width 95 height 41
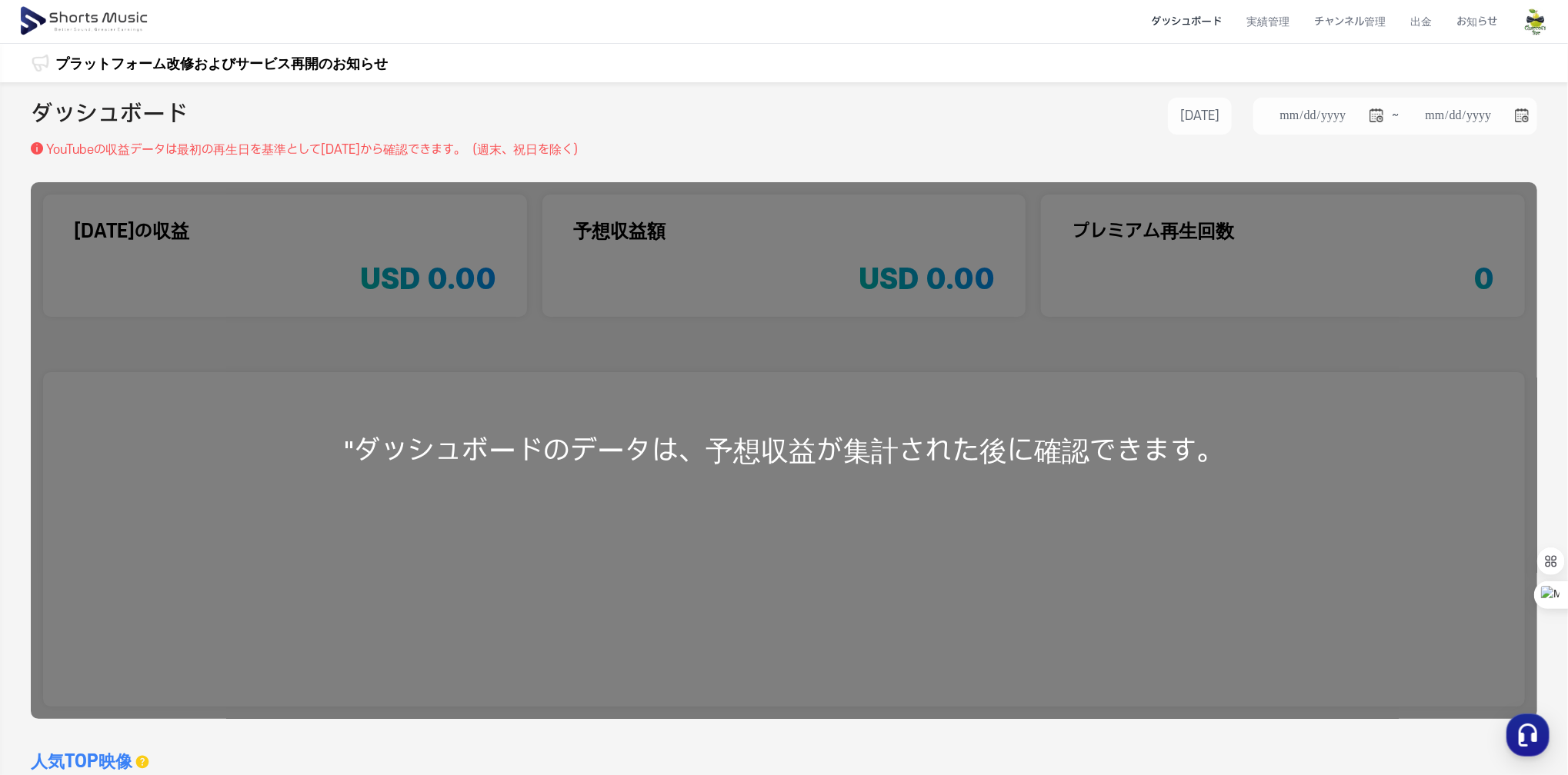
click at [890, 101] on div "**********" at bounding box center [784, 119] width 1507 height 43
click at [1357, 28] on li "チャンネル管理" at bounding box center [1349, 22] width 96 height 41
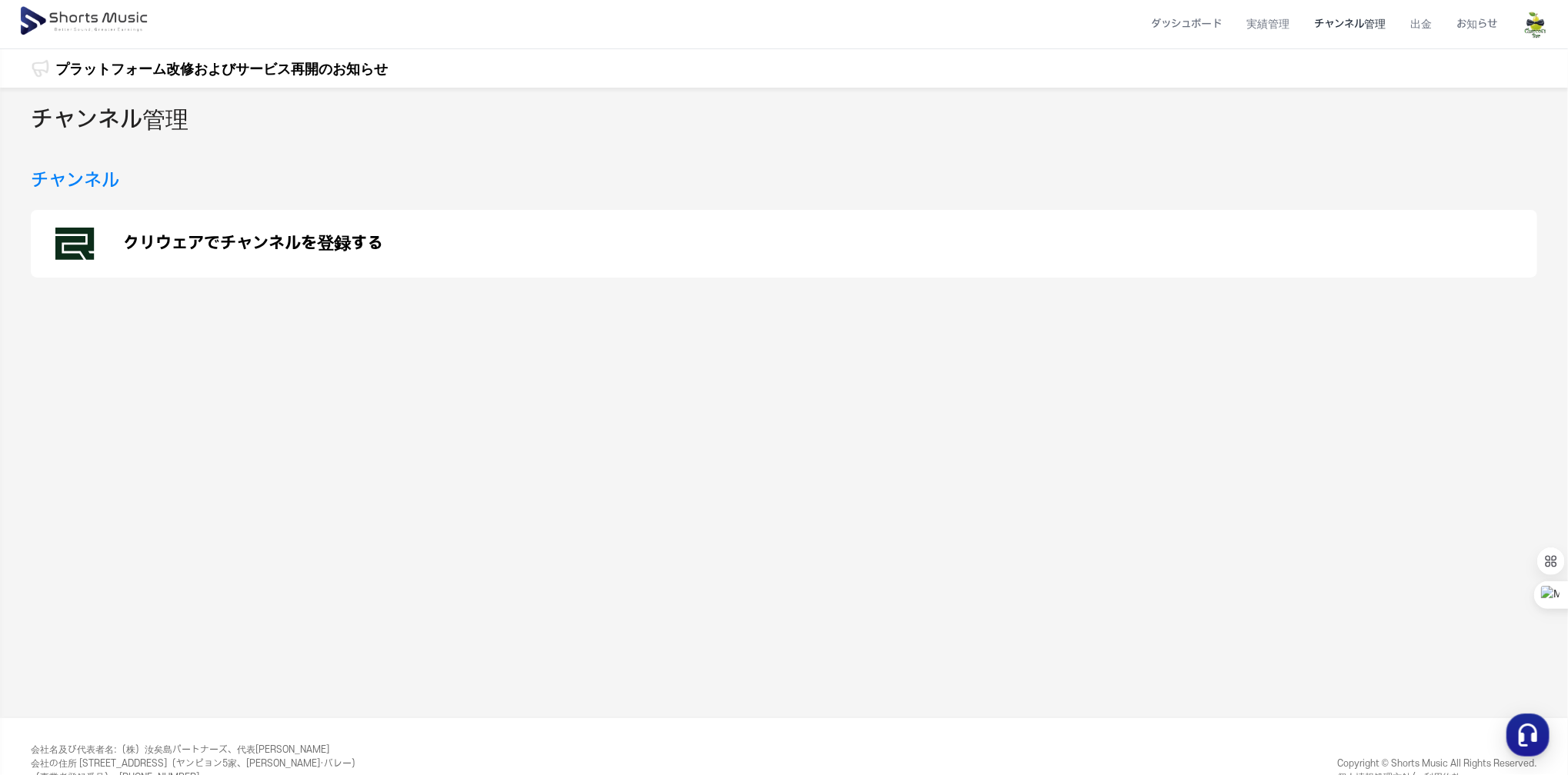
click at [243, 54] on div "プラットフォーム改修およびサービス再開のお知らせ プラットフォーム改修およびサービス再開のお知らせ" at bounding box center [221, 38] width 332 height 100
click at [243, 59] on div "プラットフォーム改修およびサービス再開のお知らせ" at bounding box center [221, 68] width 332 height 38
click at [243, 59] on link "プラットフォーム改修およびサービス再開のお知らせ" at bounding box center [221, 69] width 332 height 20
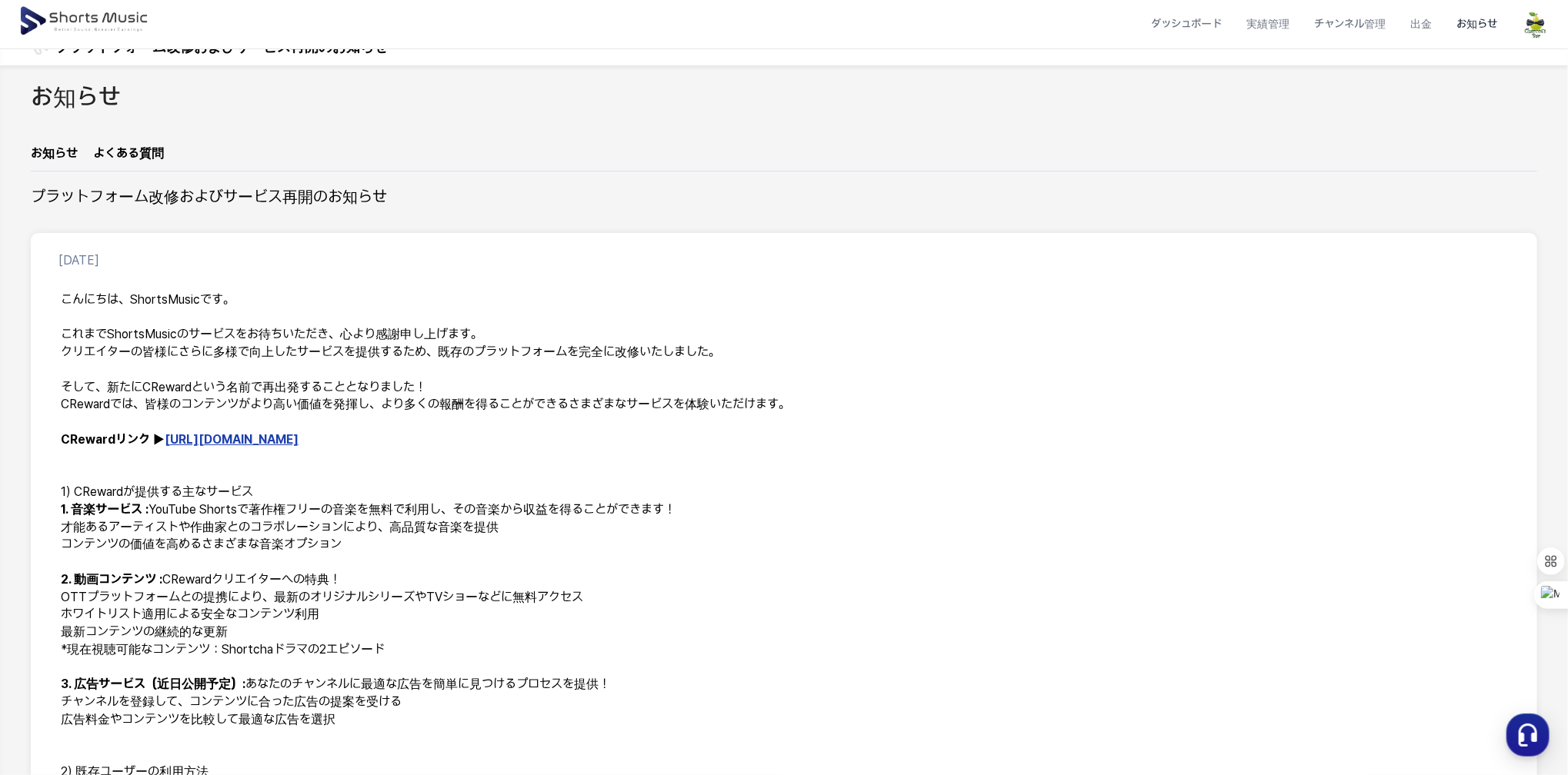
scroll to position [76, 0]
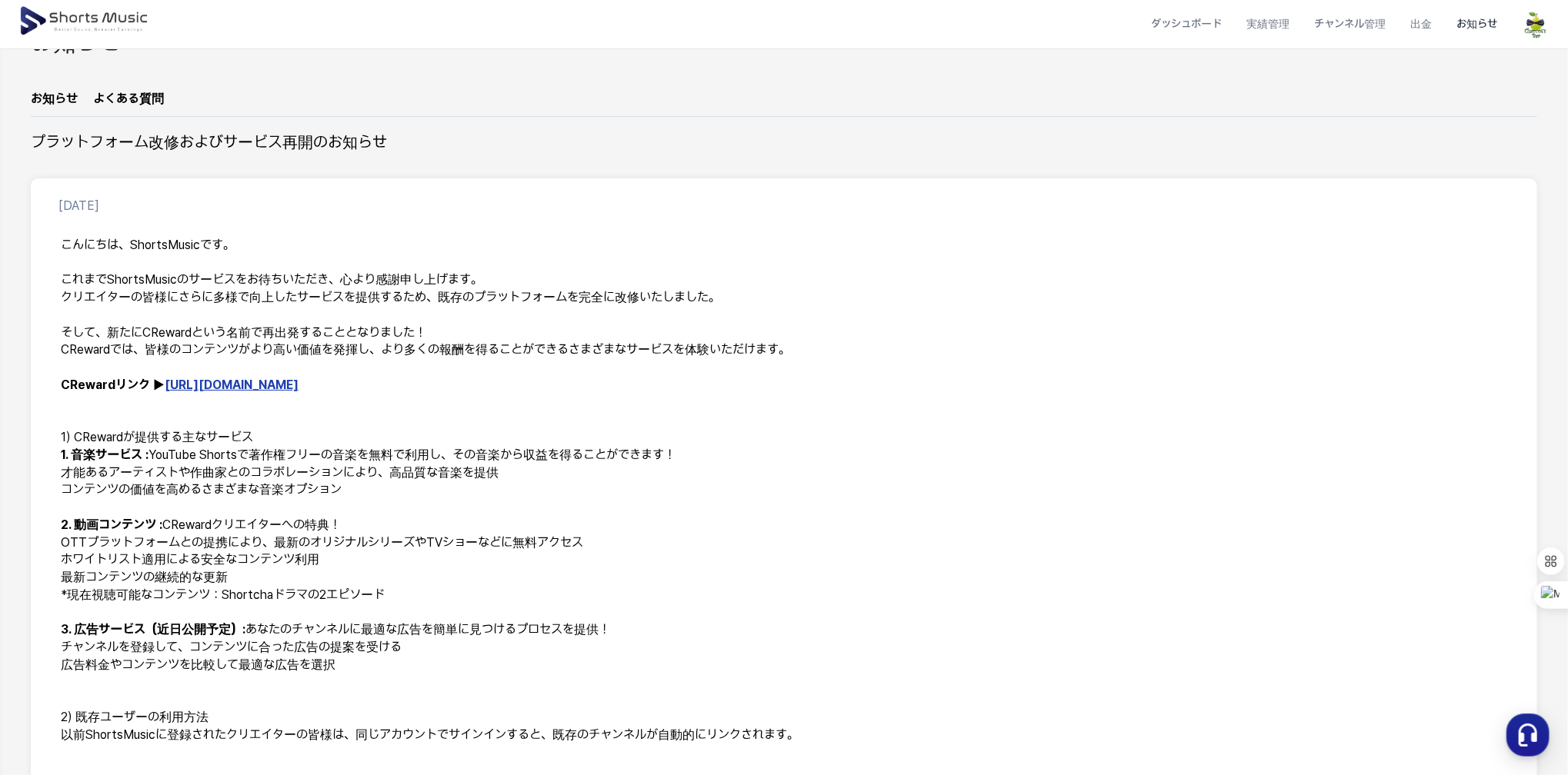
click at [1548, 39] on div at bounding box center [1536, 24] width 28 height 48
click at [1549, 28] on img at bounding box center [1536, 25] width 28 height 28
click at [1476, 92] on link "マイページ" at bounding box center [1481, 90] width 123 height 28
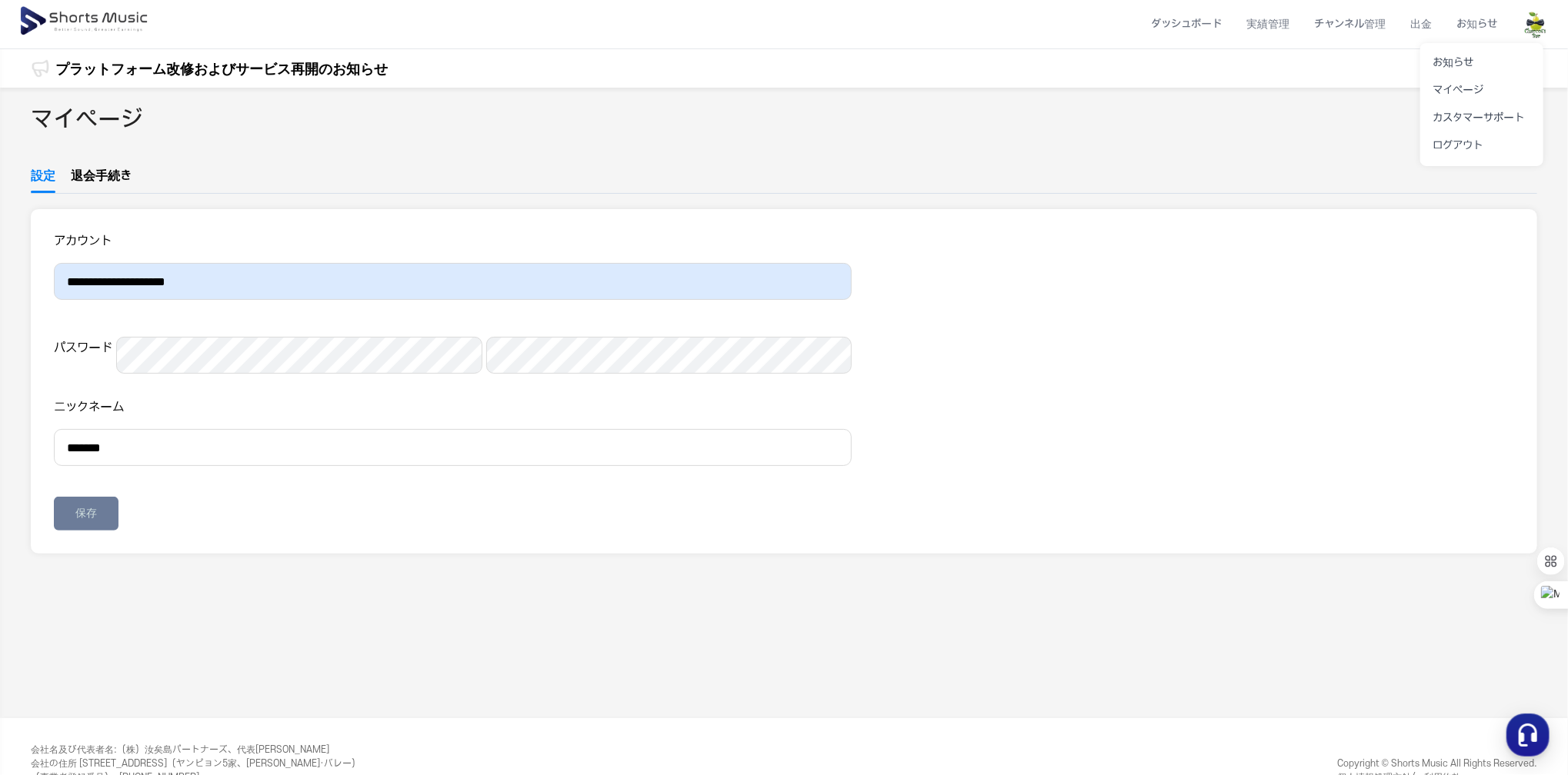
click at [117, 170] on button at bounding box center [784, 388] width 1568 height 775
click at [109, 178] on link "退会手続き" at bounding box center [100, 179] width 60 height 26
